Goal: Task Accomplishment & Management: Complete application form

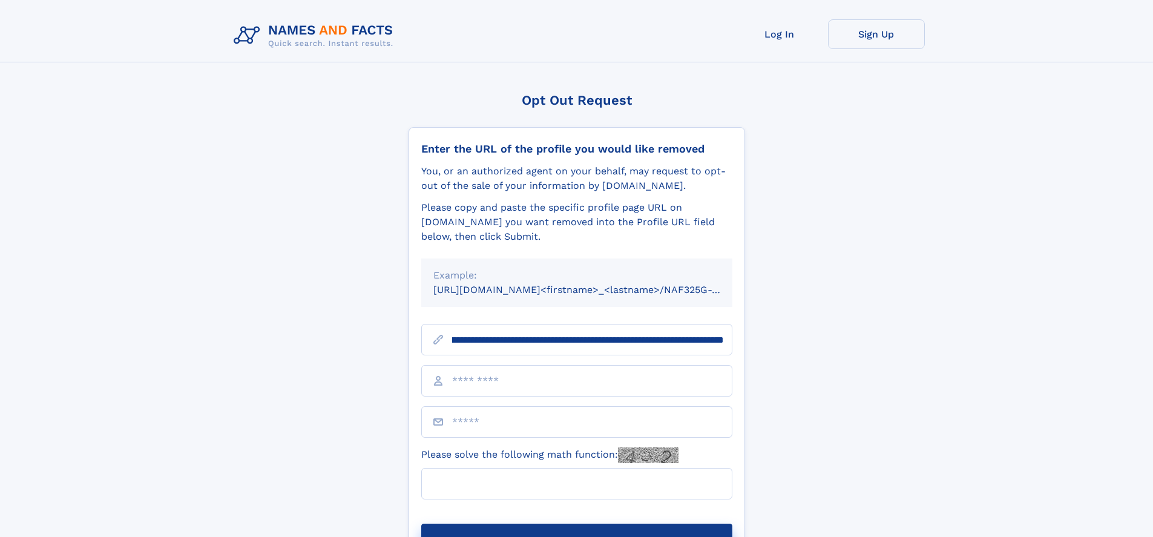
scroll to position [0, 162]
type input "**********"
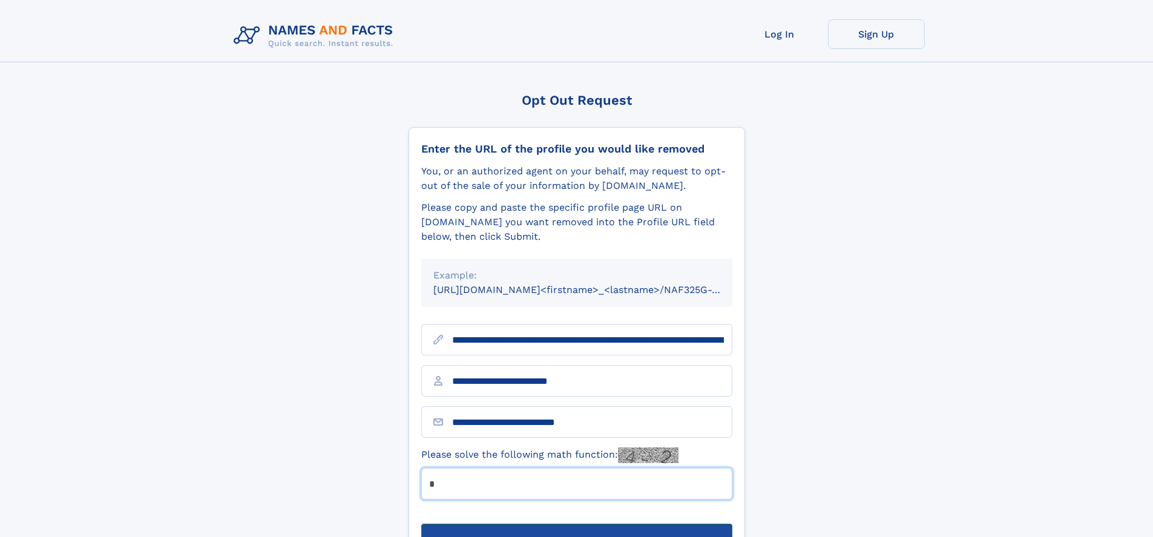
type input "*"
click at [576, 524] on button "Submit Opt Out Request" at bounding box center [576, 543] width 311 height 39
